Goal: Task Accomplishment & Management: Complete application form

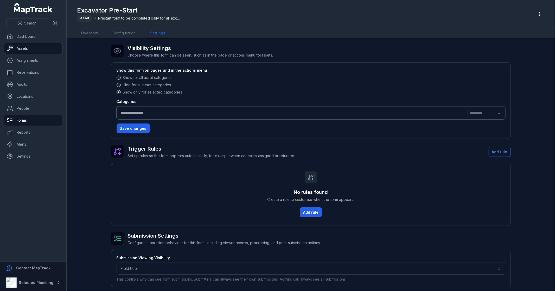
click at [38, 48] on link "Assets" at bounding box center [33, 48] width 58 height 10
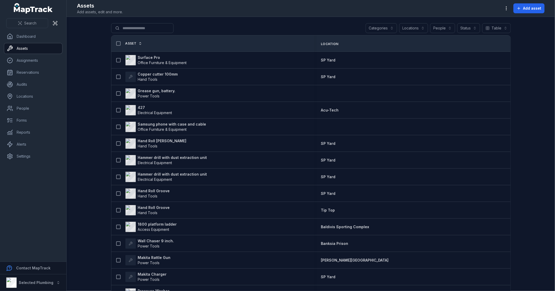
click at [377, 28] on button "Categories" at bounding box center [381, 28] width 31 height 10
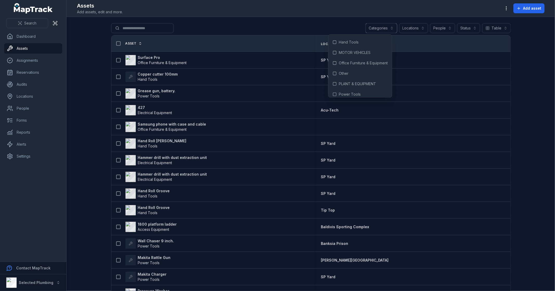
scroll to position [29, 0]
click at [363, 74] on span "PLANT & EQUIPMENT" at bounding box center [357, 74] width 37 height 5
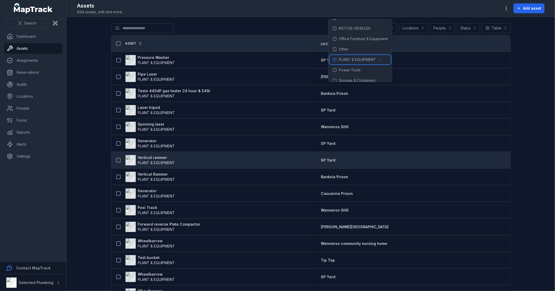
scroll to position [58, 0]
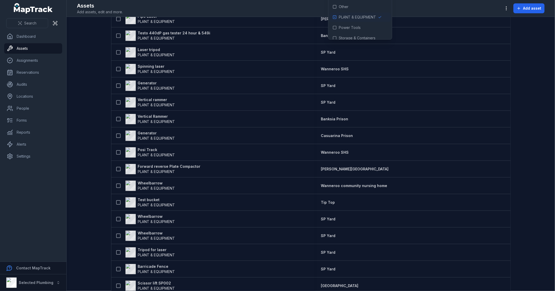
click at [83, 141] on main "**********" at bounding box center [311, 154] width 488 height 274
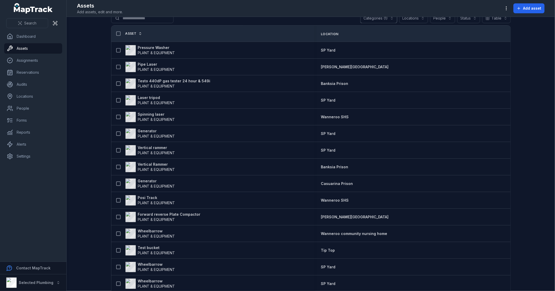
scroll to position [0, 0]
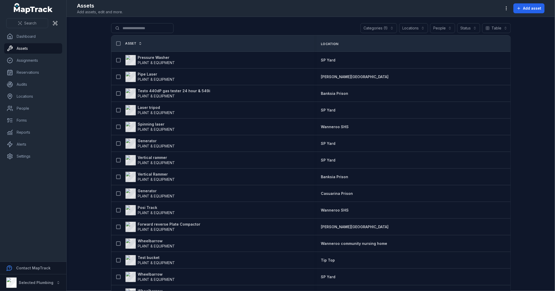
click at [134, 46] on div "Asset" at bounding box center [127, 44] width 29 height 10
click at [137, 40] on div "Asset" at bounding box center [127, 44] width 29 height 10
click at [136, 41] on link "Asset" at bounding box center [133, 43] width 17 height 4
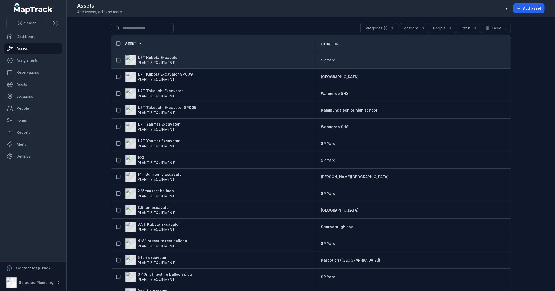
click at [156, 56] on strong "1.7T Kubota Excavator" at bounding box center [158, 57] width 41 height 5
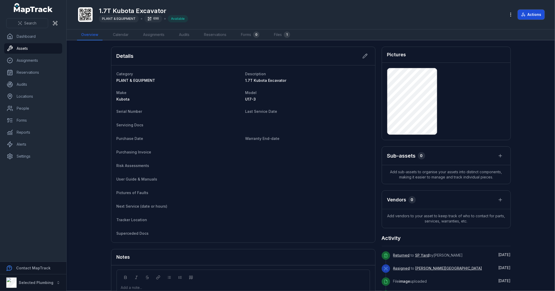
click at [532, 14] on button "Actions" at bounding box center [531, 15] width 27 height 10
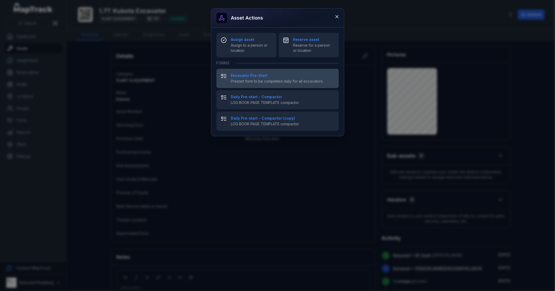
click at [258, 75] on strong "Excavator Pre-Start" at bounding box center [283, 75] width 104 height 5
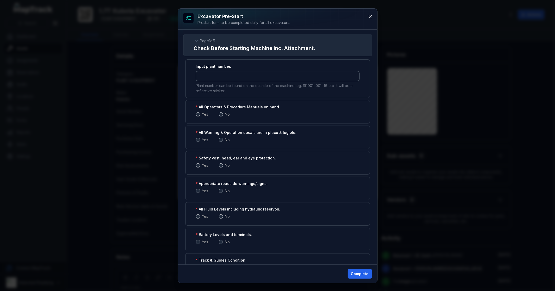
click at [258, 75] on input ":rl:-form-item-label" at bounding box center [277, 76] width 163 height 10
click at [370, 17] on icon at bounding box center [370, 16] width 5 height 5
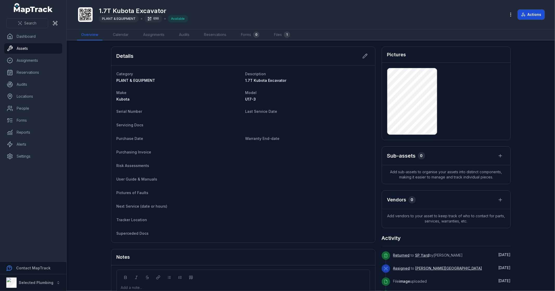
click at [533, 14] on button "Actions" at bounding box center [531, 15] width 27 height 10
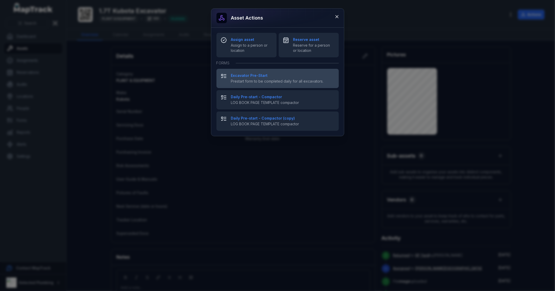
click at [260, 77] on strong "Excavator Pre-Start" at bounding box center [283, 75] width 104 height 5
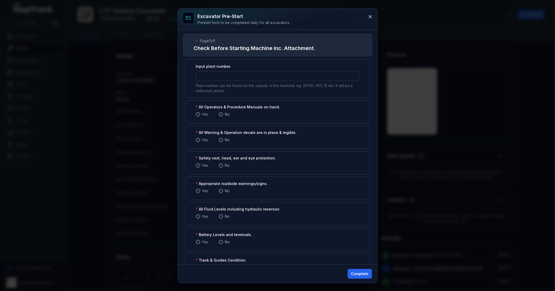
click at [199, 114] on span at bounding box center [198, 114] width 4 height 4
click at [199, 139] on span at bounding box center [198, 140] width 4 height 4
click at [198, 166] on span at bounding box center [198, 165] width 4 height 4
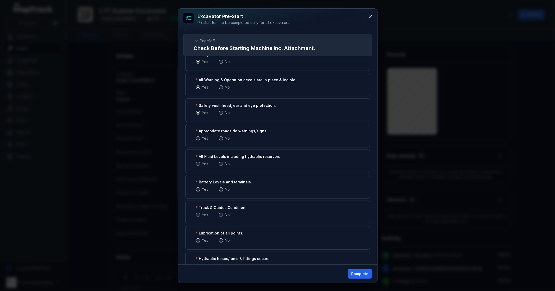
scroll to position [58, 0]
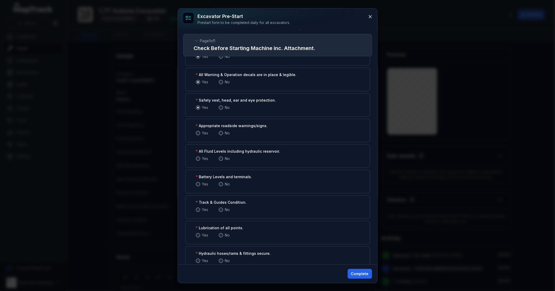
click at [198, 133] on span at bounding box center [198, 133] width 4 height 4
click at [220, 158] on span at bounding box center [221, 158] width 4 height 4
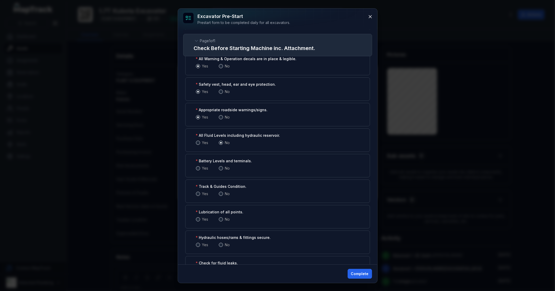
scroll to position [116, 0]
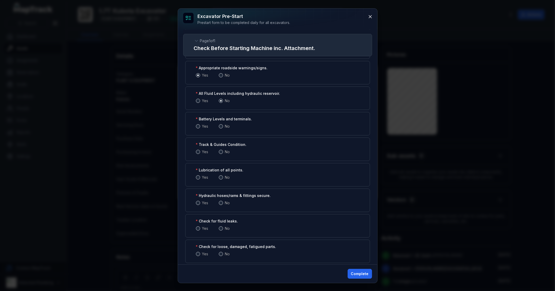
click at [199, 101] on span at bounding box center [198, 101] width 4 height 4
click at [198, 126] on span at bounding box center [198, 126] width 4 height 4
click at [220, 126] on span at bounding box center [221, 126] width 4 height 4
drag, startPoint x: 196, startPoint y: 126, endPoint x: 199, endPoint y: 127, distance: 2.9
click at [196, 126] on span at bounding box center [198, 126] width 4 height 4
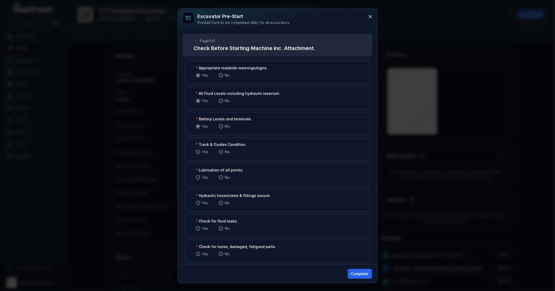
click at [199, 151] on span at bounding box center [198, 152] width 4 height 4
click at [219, 176] on span at bounding box center [221, 177] width 4 height 4
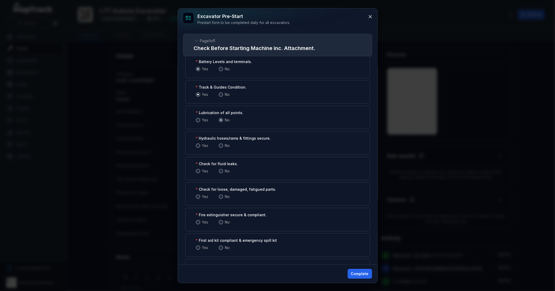
scroll to position [173, 0]
click at [199, 145] on span at bounding box center [198, 145] width 4 height 4
click at [199, 171] on span at bounding box center [198, 170] width 4 height 4
drag, startPoint x: 198, startPoint y: 195, endPoint x: 220, endPoint y: 181, distance: 26.3
click at [198, 195] on span at bounding box center [198, 196] width 4 height 4
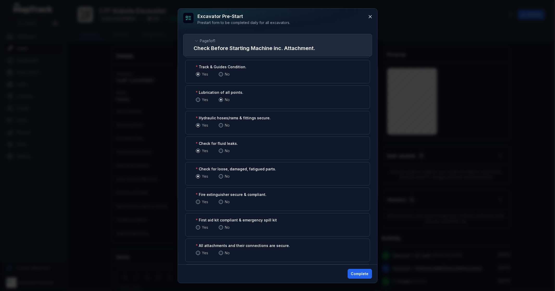
scroll to position [231, 0]
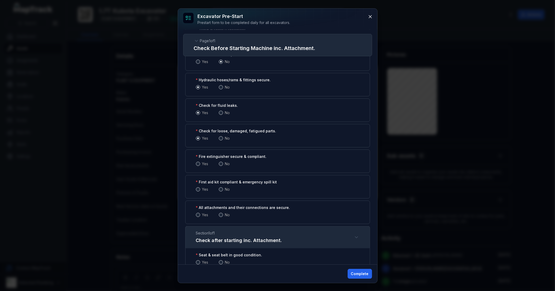
click at [199, 164] on span at bounding box center [198, 164] width 4 height 4
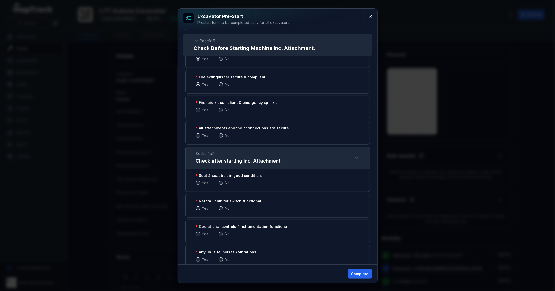
scroll to position [260, 0]
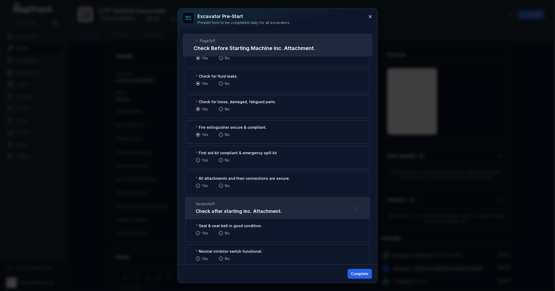
click at [197, 160] on span at bounding box center [198, 160] width 4 height 4
click at [199, 186] on span at bounding box center [198, 185] width 4 height 4
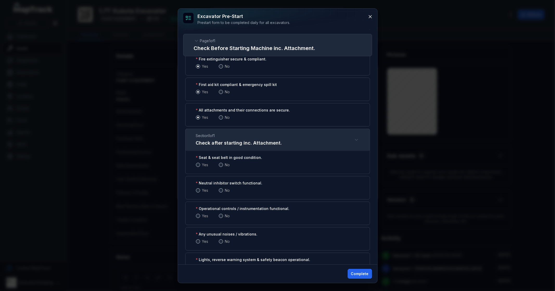
scroll to position [347, 0]
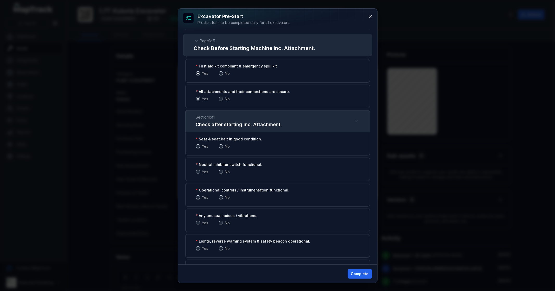
click at [198, 147] on span at bounding box center [198, 146] width 4 height 4
click at [221, 147] on span at bounding box center [221, 146] width 4 height 4
click at [198, 146] on span at bounding box center [198, 146] width 4 height 4
click at [198, 172] on span at bounding box center [198, 172] width 4 height 4
click at [196, 199] on span at bounding box center [198, 197] width 4 height 4
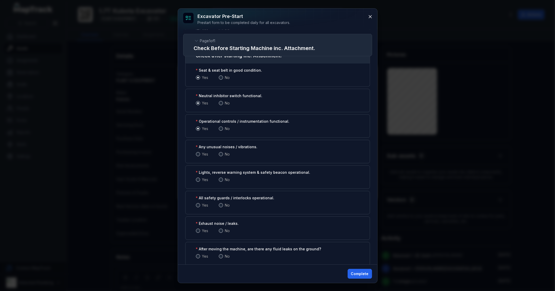
scroll to position [433, 0]
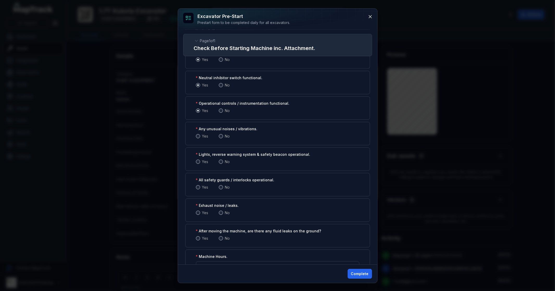
click at [199, 136] on span at bounding box center [198, 136] width 4 height 4
click at [221, 135] on span at bounding box center [221, 136] width 4 height 4
click at [199, 162] on span at bounding box center [198, 161] width 4 height 4
click at [199, 187] on span at bounding box center [198, 187] width 4 height 4
click at [220, 213] on span at bounding box center [221, 212] width 4 height 4
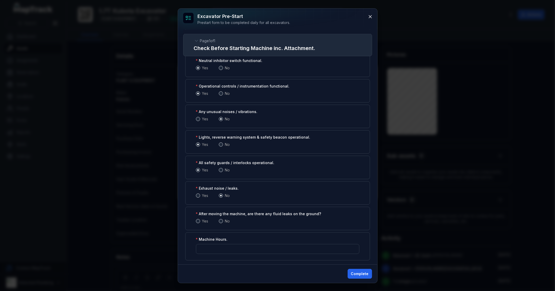
scroll to position [458, 0]
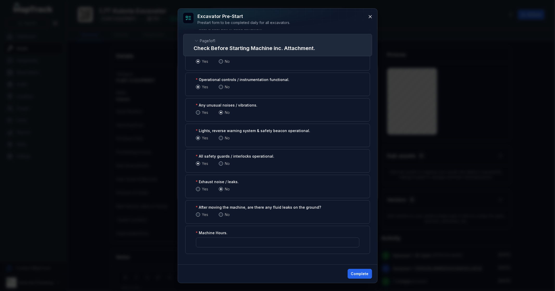
click at [222, 214] on span at bounding box center [221, 214] width 4 height 4
click at [220, 245] on input ":rc4:-form-item-label" at bounding box center [277, 242] width 163 height 10
type input "****"
click at [278, 265] on div "Complete" at bounding box center [277, 273] width 199 height 18
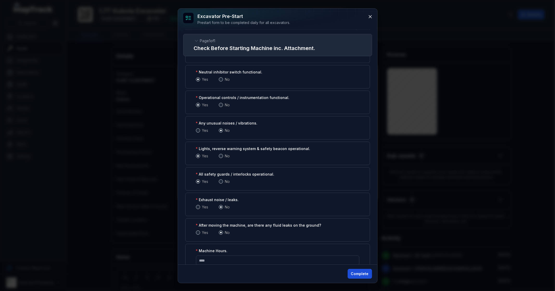
scroll to position [429, 0]
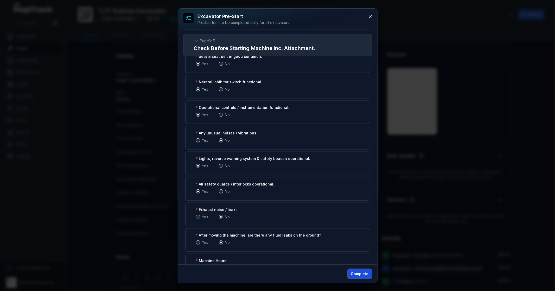
click at [353, 273] on button "Complete" at bounding box center [360, 274] width 24 height 10
